Goal: Information Seeking & Learning: Learn about a topic

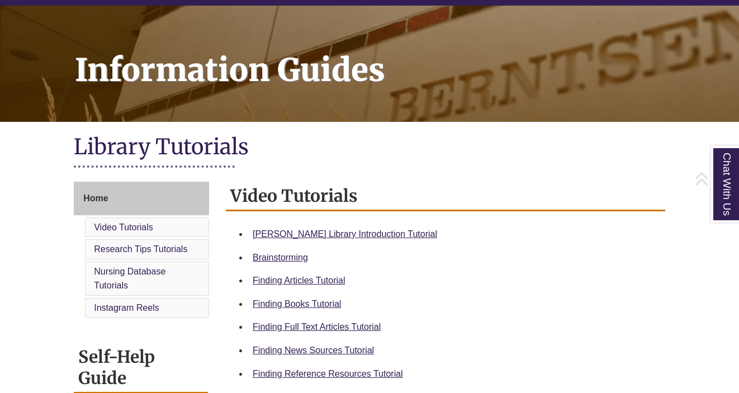
scroll to position [133, 0]
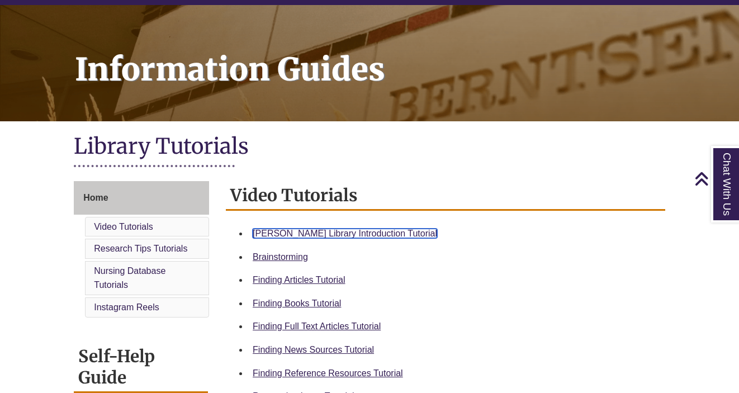
click at [292, 235] on link "Berntsen Library Introduction Tutorial" at bounding box center [345, 234] width 184 height 10
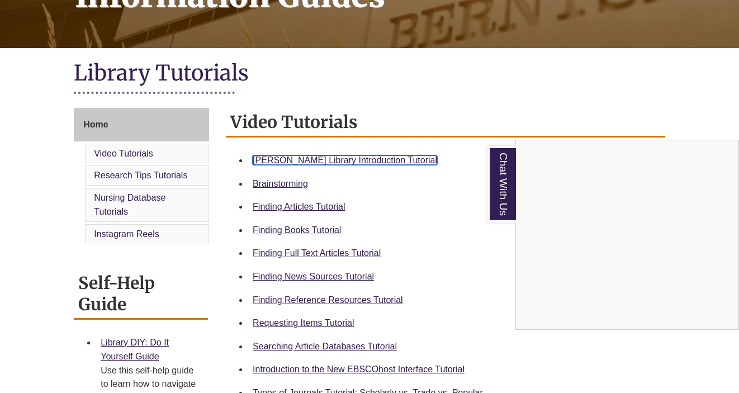
scroll to position [207, 0]
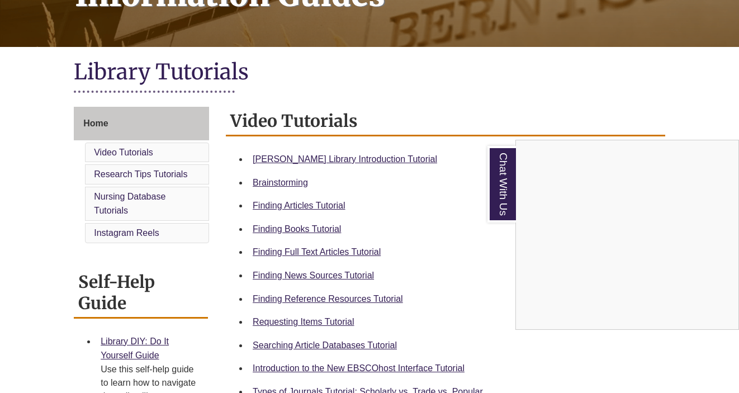
click at [416, 51] on div "Chat With Us" at bounding box center [369, 196] width 739 height 393
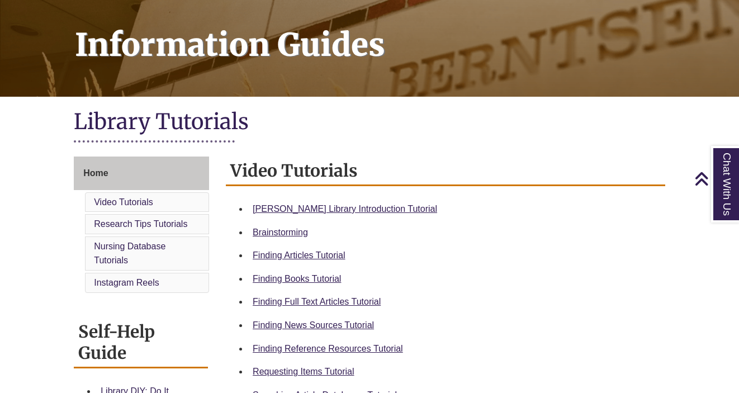
scroll to position [160, 0]
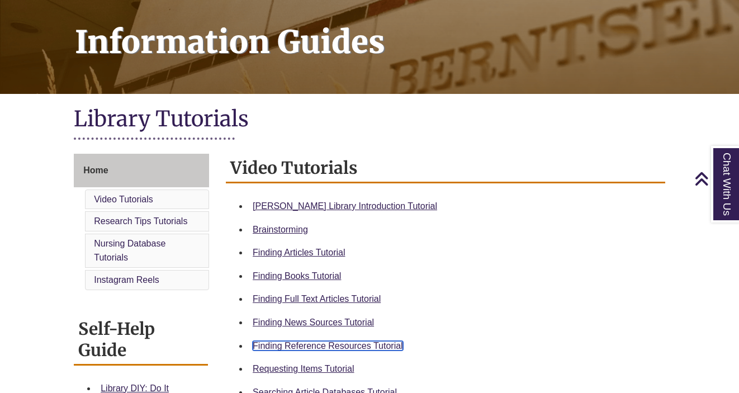
click at [324, 349] on link "Finding Reference Resources Tutorial" at bounding box center [328, 346] width 150 height 10
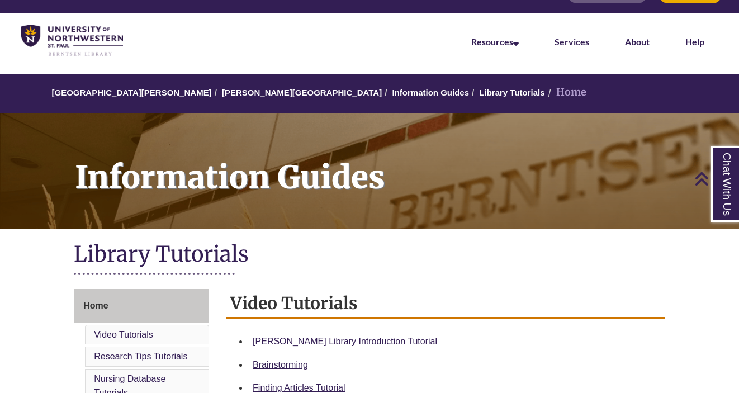
scroll to position [0, 0]
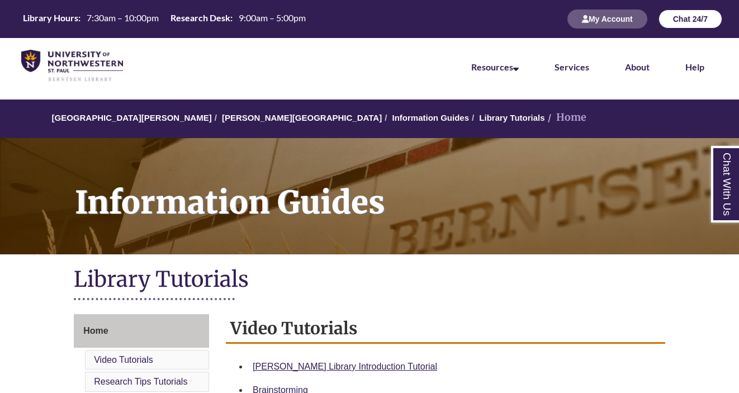
click at [701, 18] on button "Chat 24/7" at bounding box center [690, 19] width 64 height 19
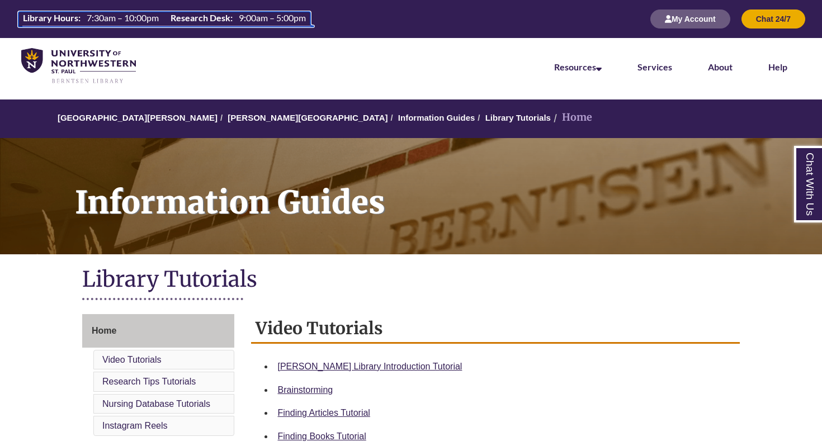
click at [59, 18] on th "Library Hours:" at bounding box center [50, 18] width 64 height 12
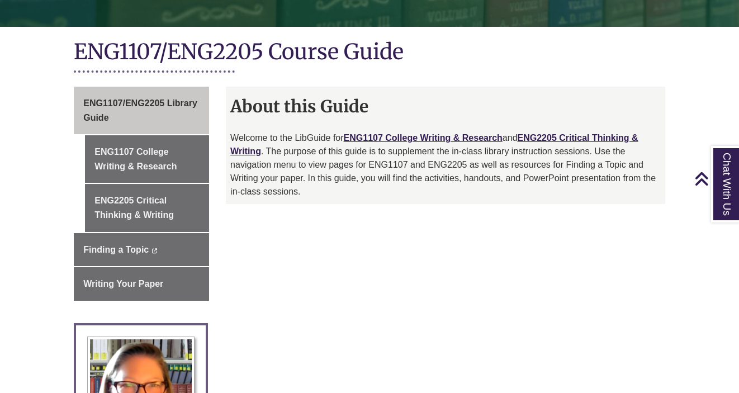
scroll to position [232, 0]
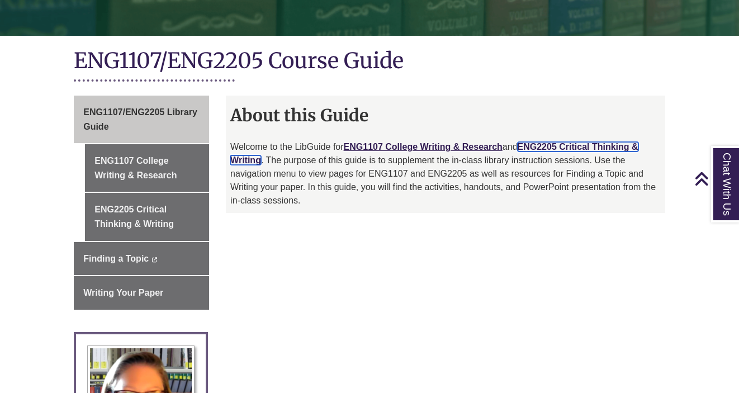
click at [542, 142] on link "ENG2205 Critical Thinking & Writing" at bounding box center [434, 153] width 408 height 23
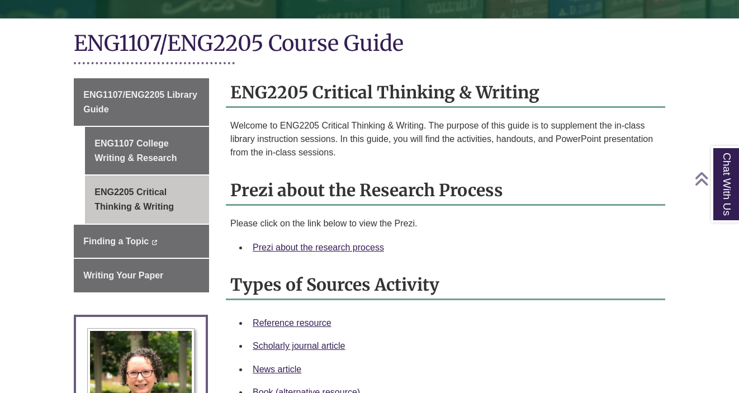
scroll to position [254, 0]
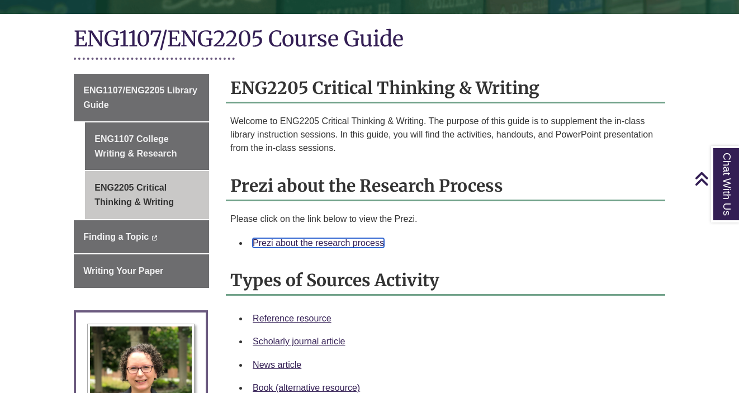
click at [358, 238] on link "Prezi about the research process" at bounding box center [318, 243] width 131 height 10
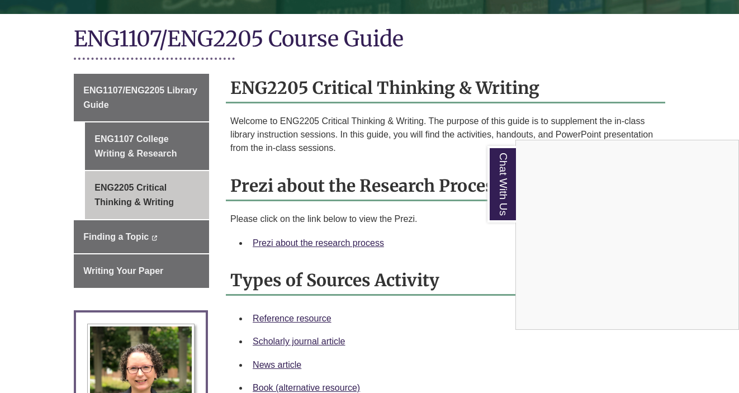
click at [339, 229] on div "Chat With Us" at bounding box center [369, 196] width 739 height 393
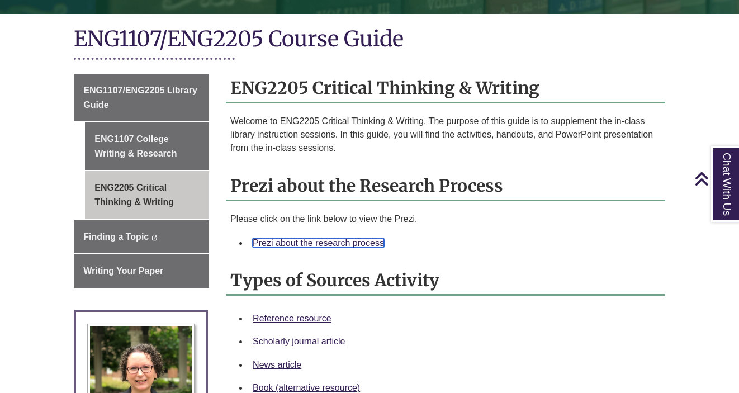
click at [335, 238] on link "Prezi about the research process" at bounding box center [318, 243] width 131 height 10
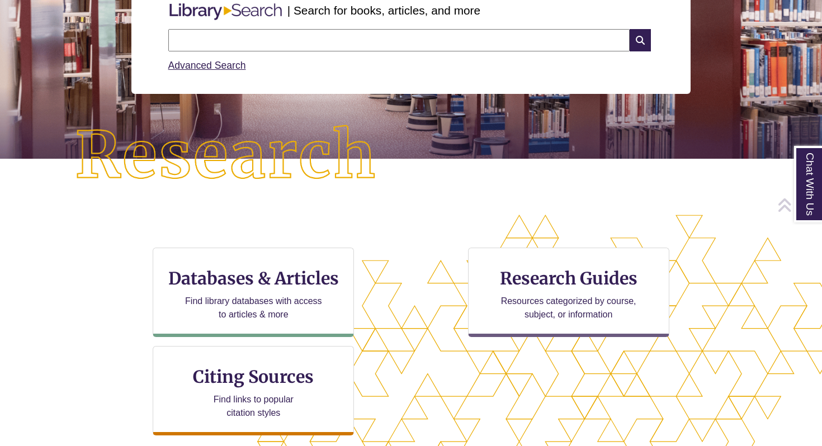
scroll to position [173, 0]
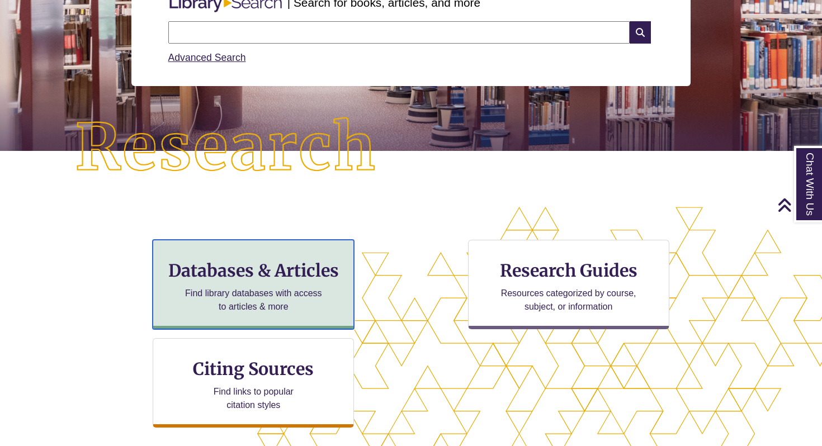
click at [210, 287] on p "Find library databases with access to articles & more" at bounding box center [254, 300] width 146 height 27
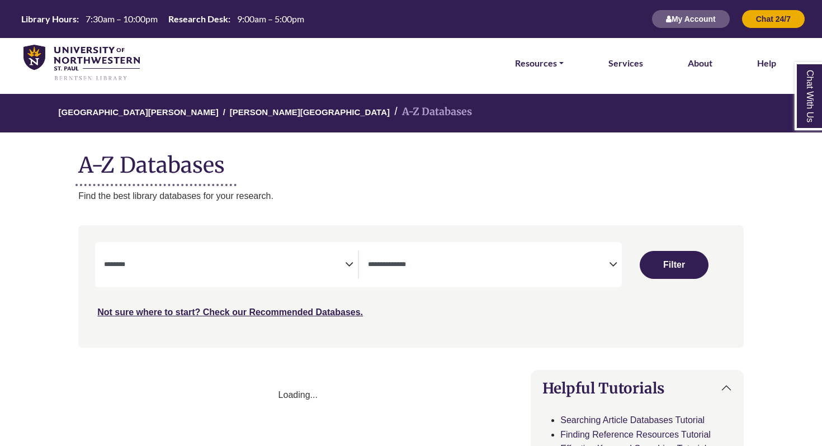
select select "Database Subject Filter"
select select "Database Types Filter"
select select "Database Subject Filter"
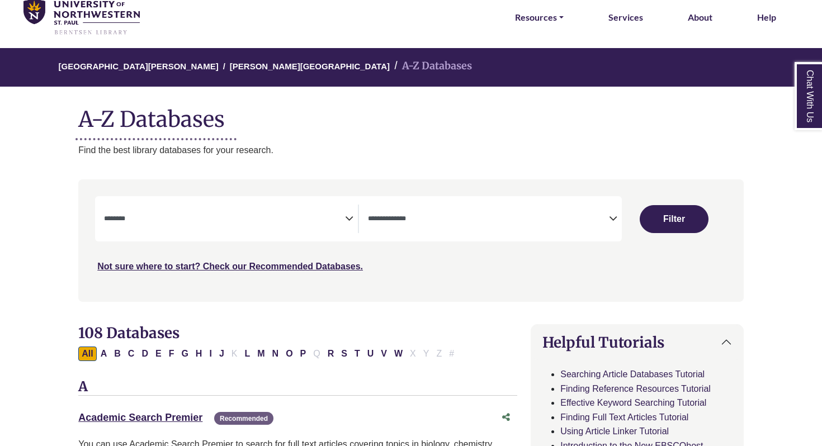
scroll to position [67, 0]
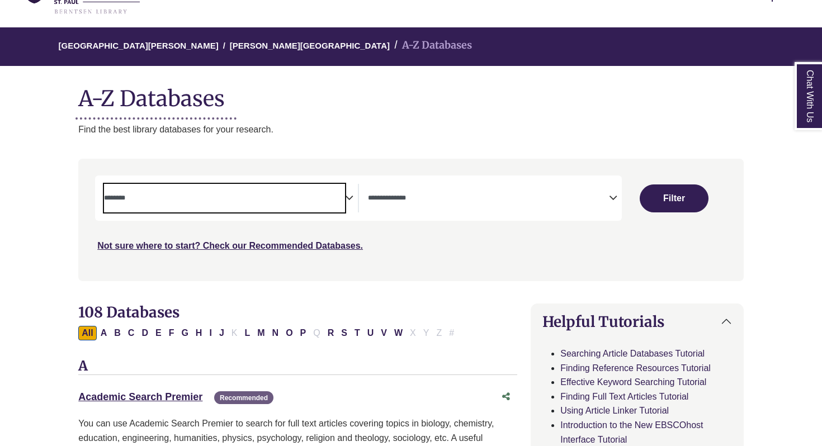
click at [207, 188] on span "Search filters" at bounding box center [224, 198] width 241 height 29
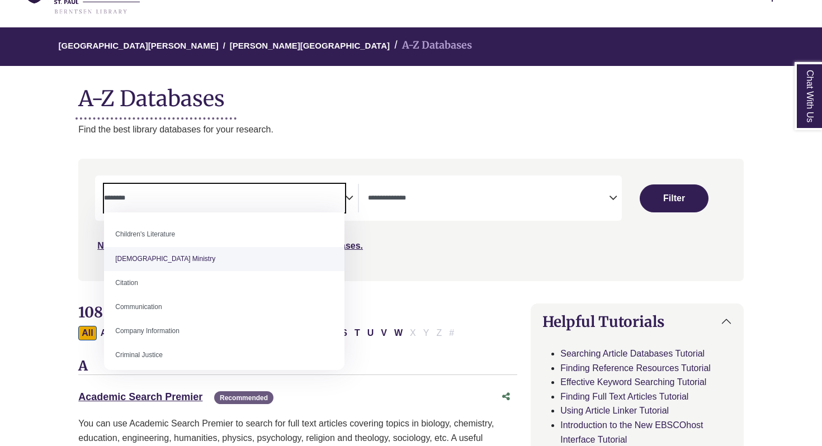
scroll to position [146, 0]
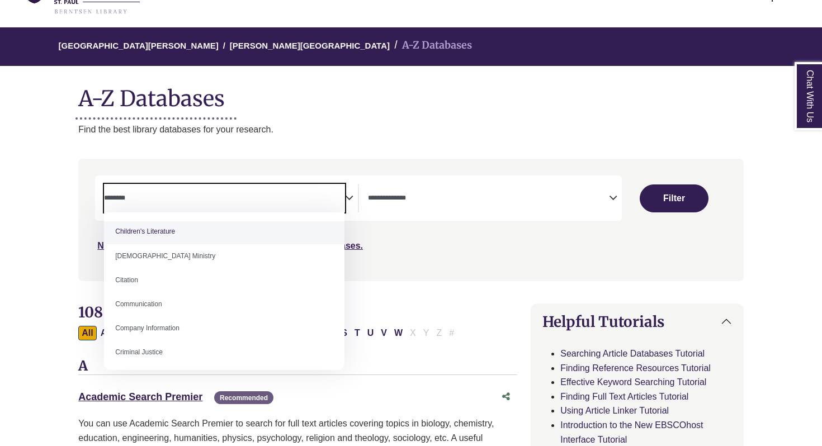
click at [184, 196] on textarea "Search" at bounding box center [224, 199] width 241 height 9
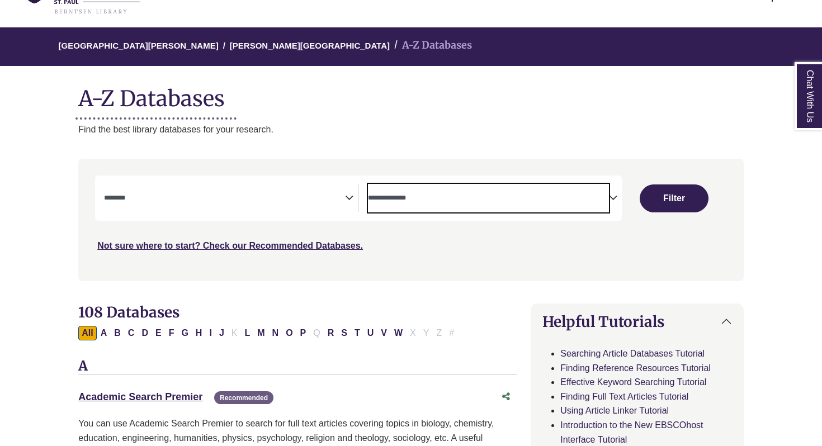
click at [396, 200] on textarea "Search" at bounding box center [488, 199] width 241 height 9
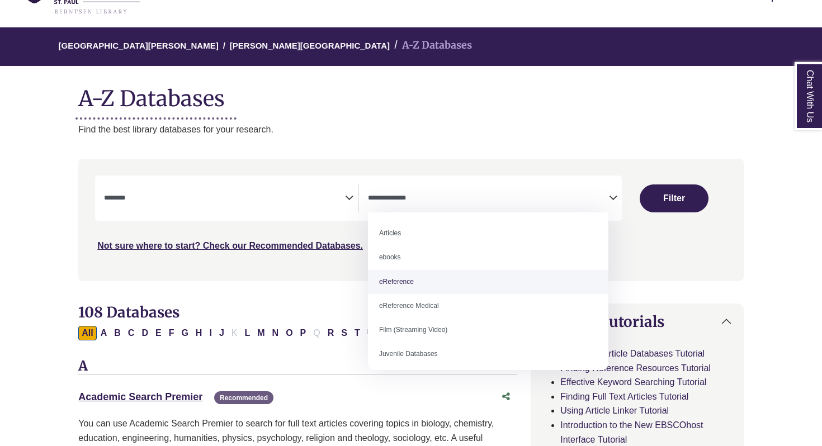
select select "*****"
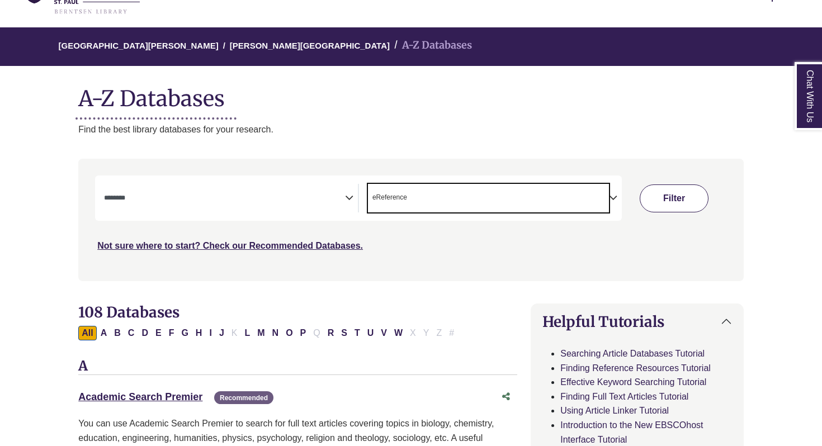
click at [665, 200] on button "Filter" at bounding box center [673, 198] width 69 height 28
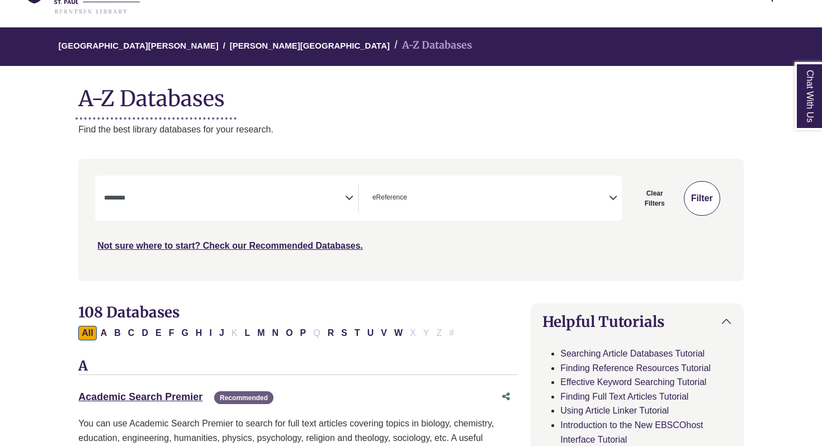
select select "Database Subject Filter"
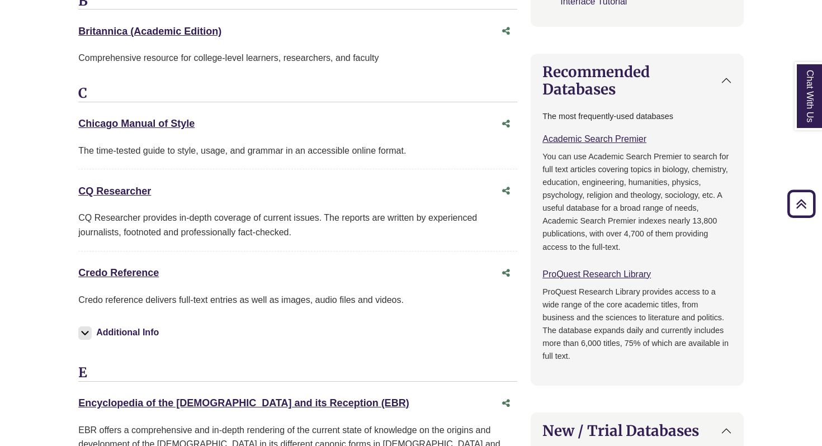
scroll to position [506, 0]
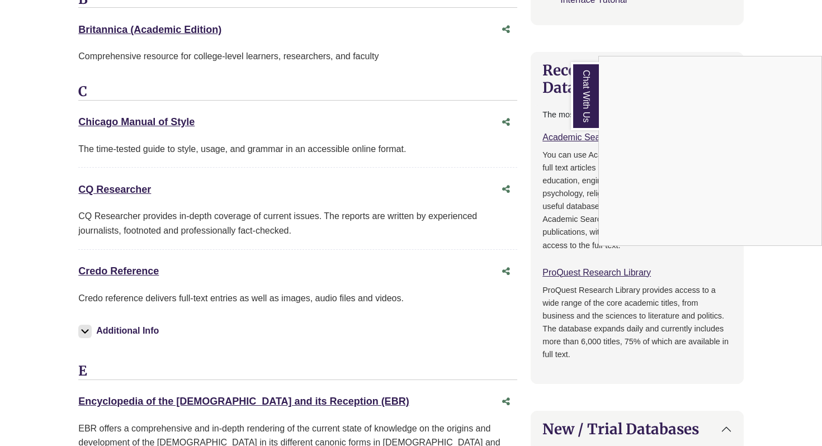
click at [135, 272] on div "Chat With Us" at bounding box center [411, 223] width 822 height 446
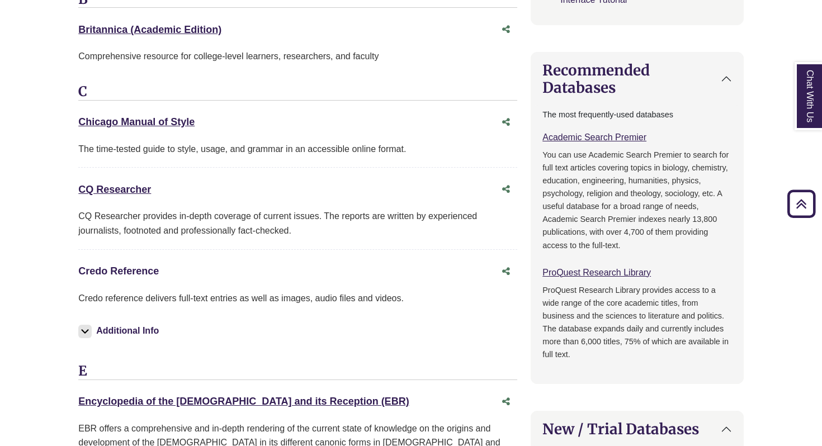
click at [135, 272] on link "Credo Reference This link opens in a new window" at bounding box center [118, 270] width 80 height 11
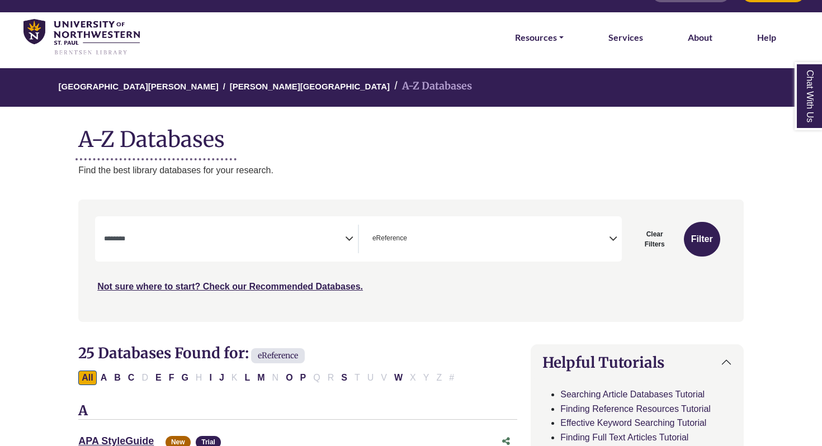
scroll to position [0, 0]
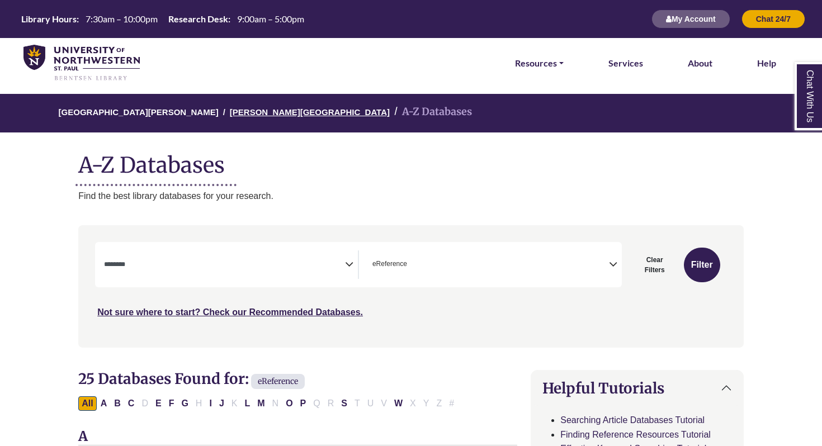
click at [257, 113] on link "[PERSON_NAME][GEOGRAPHIC_DATA]" at bounding box center [310, 111] width 160 height 11
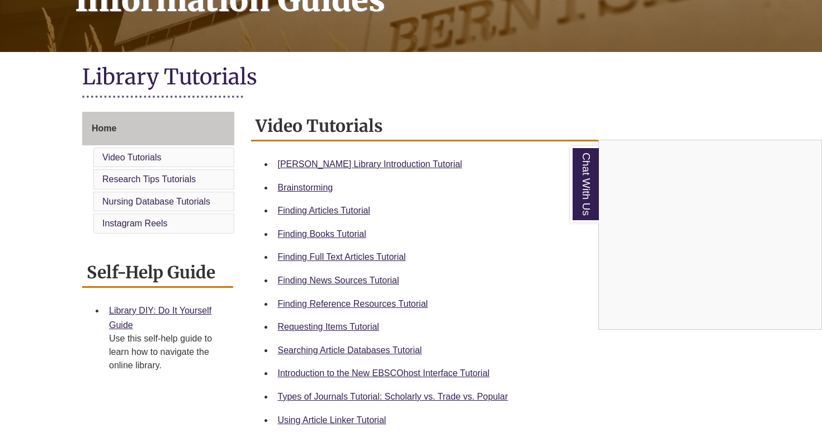
scroll to position [203, 0]
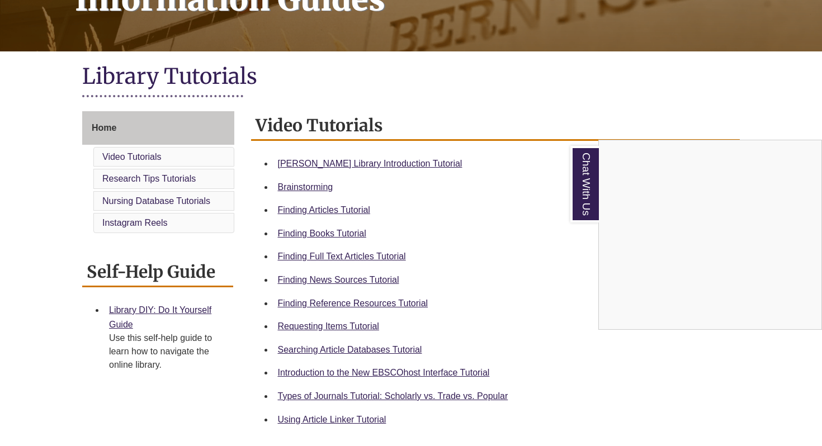
click at [348, 281] on div "Chat With Us" at bounding box center [411, 223] width 822 height 446
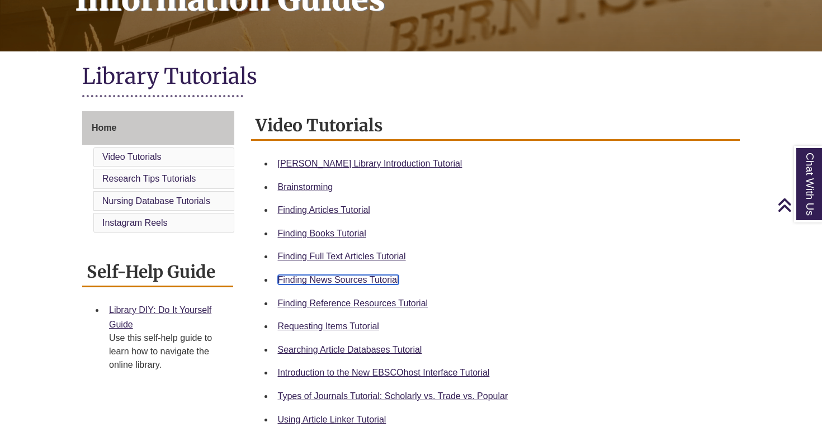
click at [348, 281] on link "Finding News Sources Tutorial" at bounding box center [338, 280] width 121 height 10
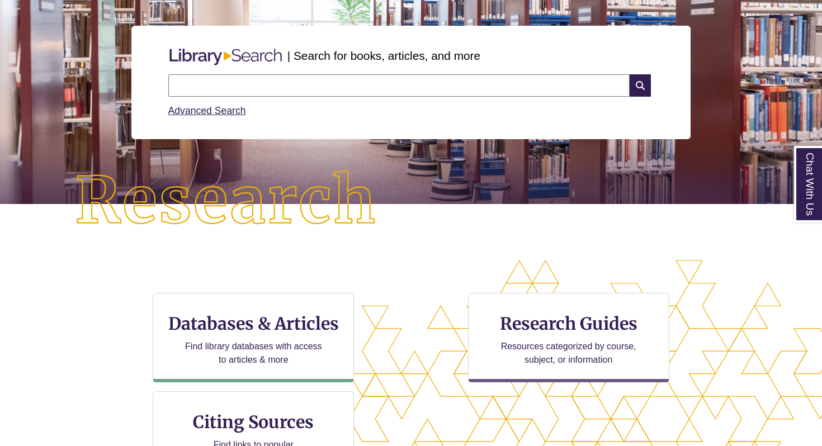
scroll to position [124, 0]
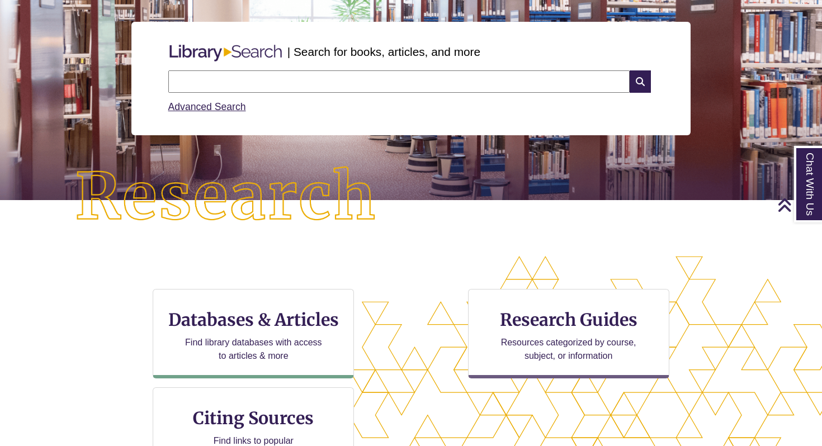
click at [276, 74] on input "text" at bounding box center [398, 81] width 461 height 22
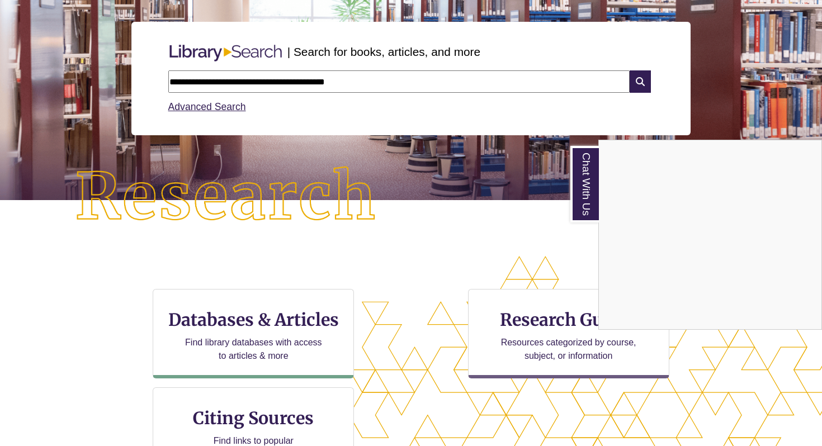
type input "**********"
click at [635, 84] on div "Chat With Us" at bounding box center [411, 223] width 822 height 446
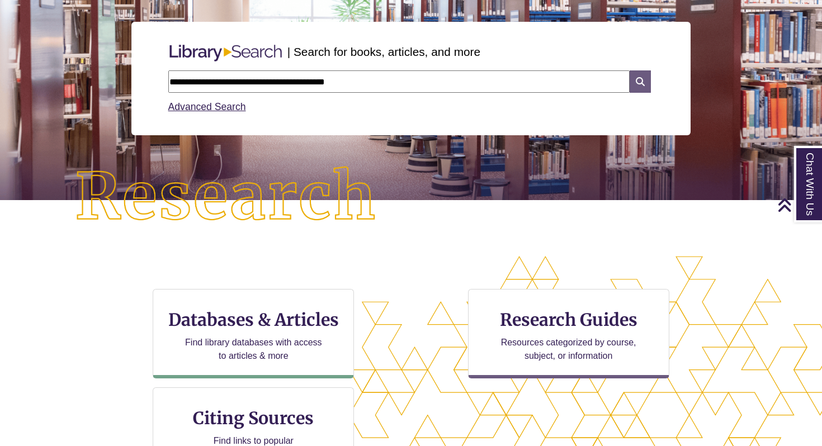
click at [638, 74] on icon at bounding box center [639, 81] width 21 height 22
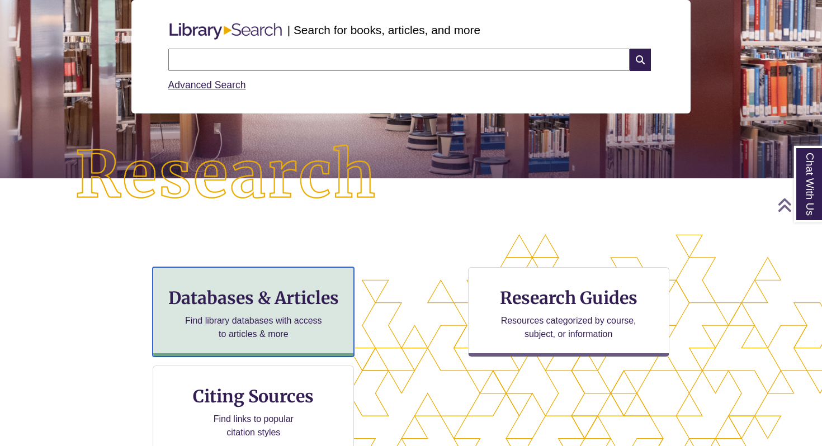
click at [225, 310] on div "Databases & Articles Find library databases with access to articles & more" at bounding box center [253, 311] width 201 height 89
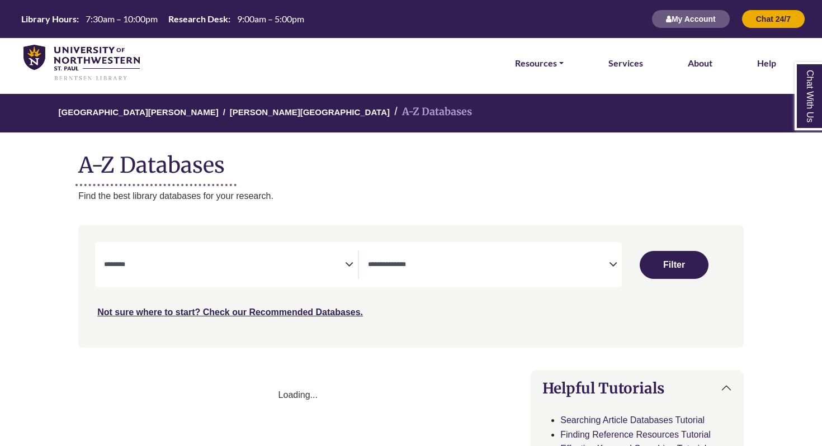
select select "Database Subject Filter"
select select "Database Types Filter"
select select "Database Subject Filter"
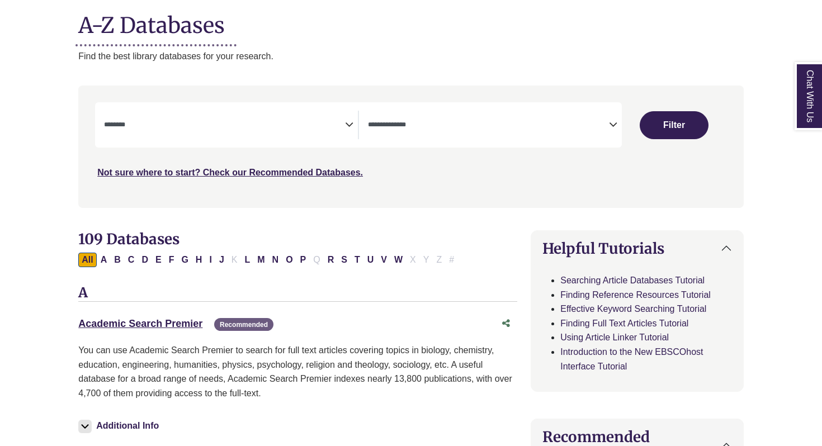
scroll to position [143, 0]
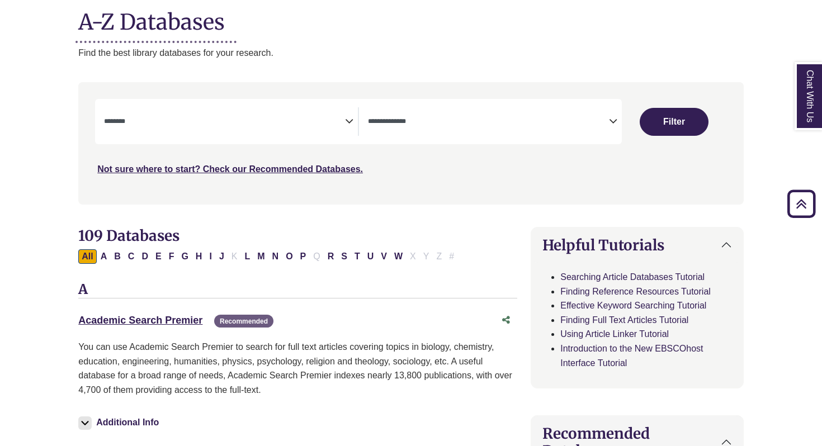
click at [421, 121] on textarea "Search" at bounding box center [488, 122] width 241 height 9
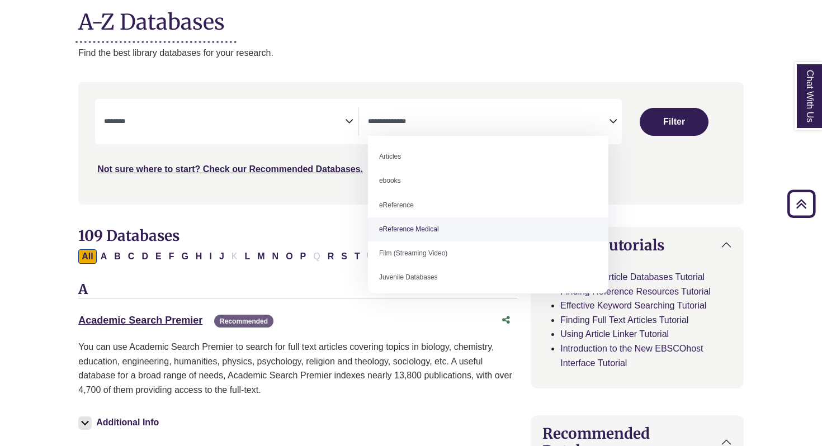
scroll to position [32, 0]
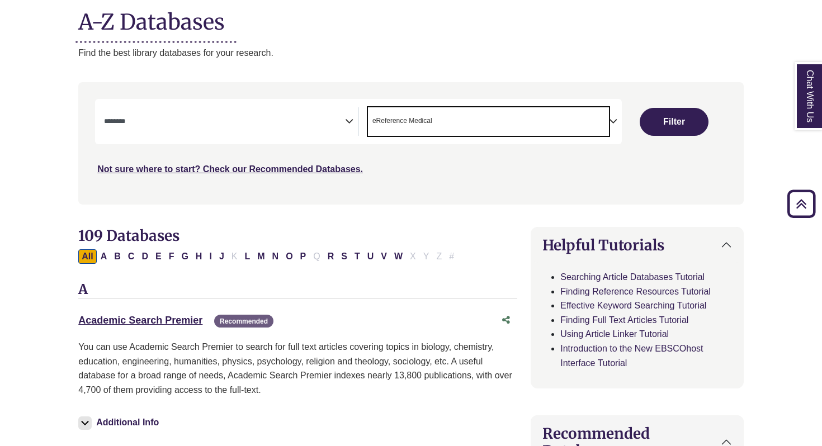
click at [613, 122] on icon "Search filters" at bounding box center [613, 119] width 8 height 17
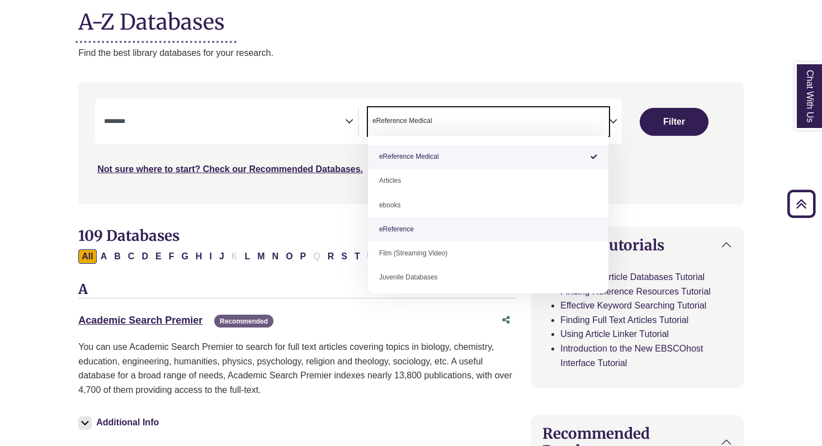
select select "*****"
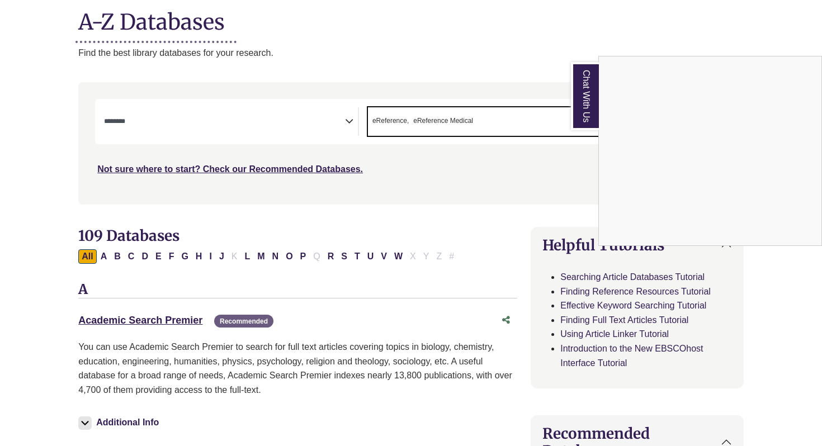
click at [486, 118] on div "Chat With Us" at bounding box center [411, 223] width 822 height 446
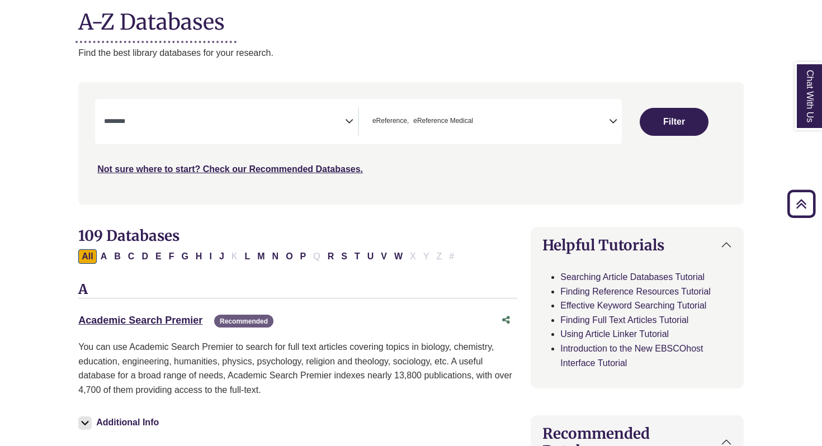
click at [486, 118] on span "× eReference × eReference Medical" at bounding box center [488, 121] width 241 height 29
type textarea "**********"
click at [486, 118] on textarea "**********" at bounding box center [452, 122] width 86 height 9
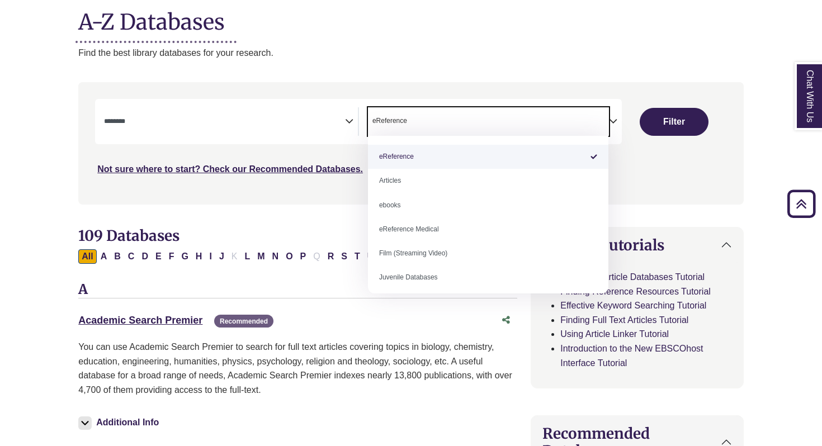
select select "Database Types Filter"
type textarea "**********"
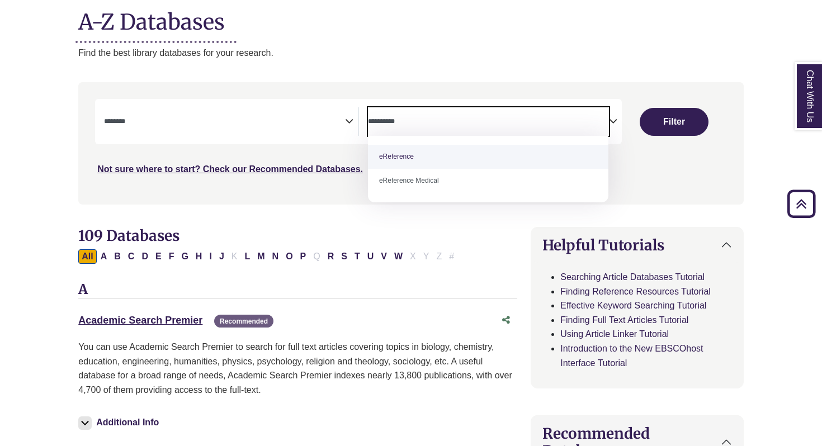
select select "*****"
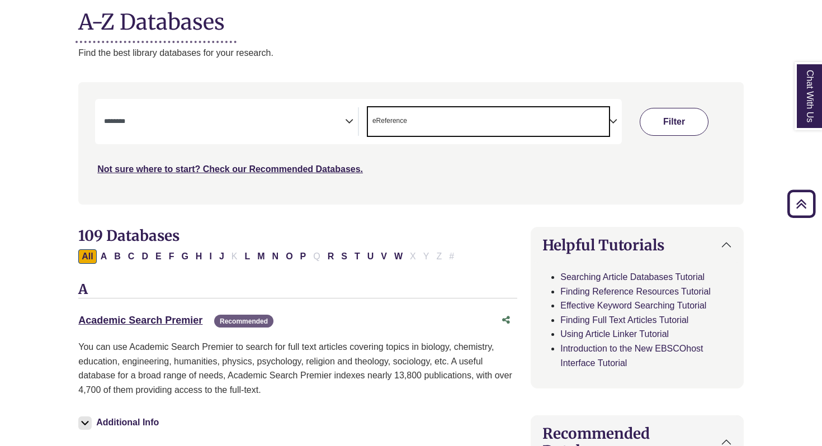
click at [681, 113] on button "Filter" at bounding box center [673, 122] width 69 height 28
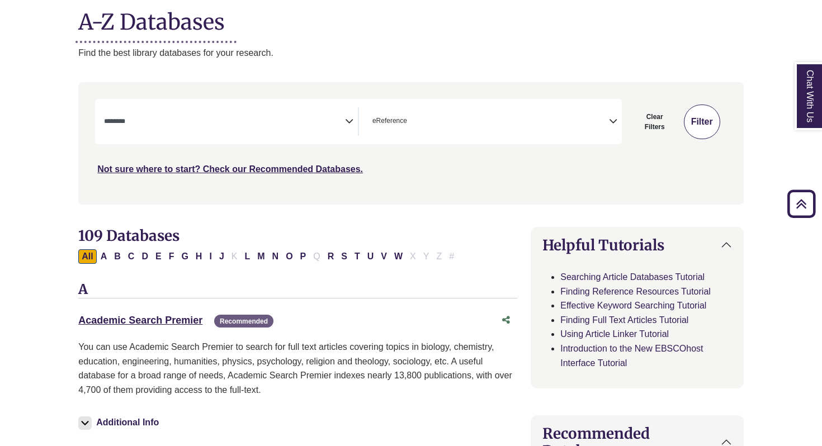
select select "Database Subject Filter"
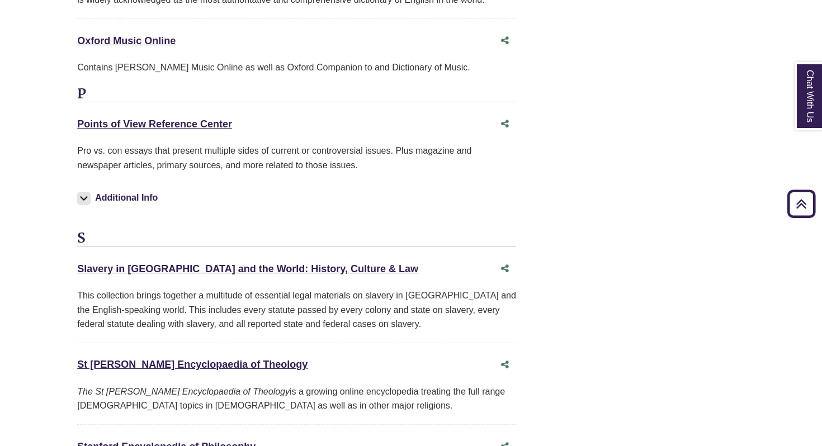
scroll to position [2115, 1]
click at [134, 119] on link "Points of View Reference Center This link opens in a new window" at bounding box center [154, 124] width 155 height 11
